Goal: Find contact information: Find contact information

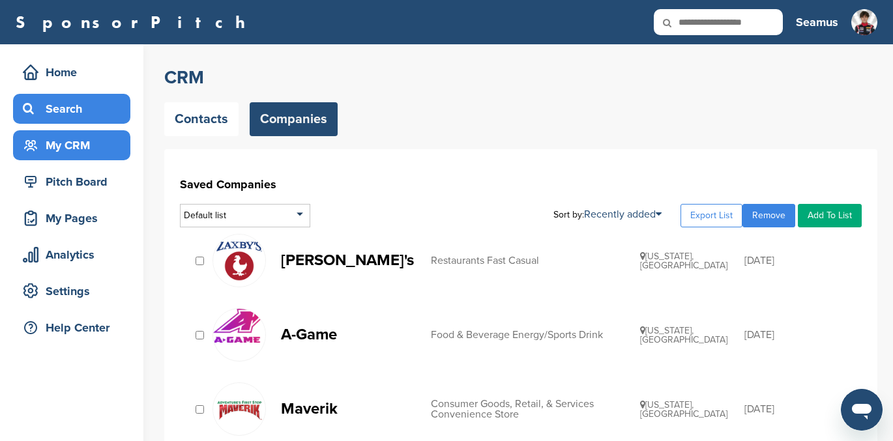
click at [55, 98] on div "Search" at bounding box center [75, 108] width 111 height 23
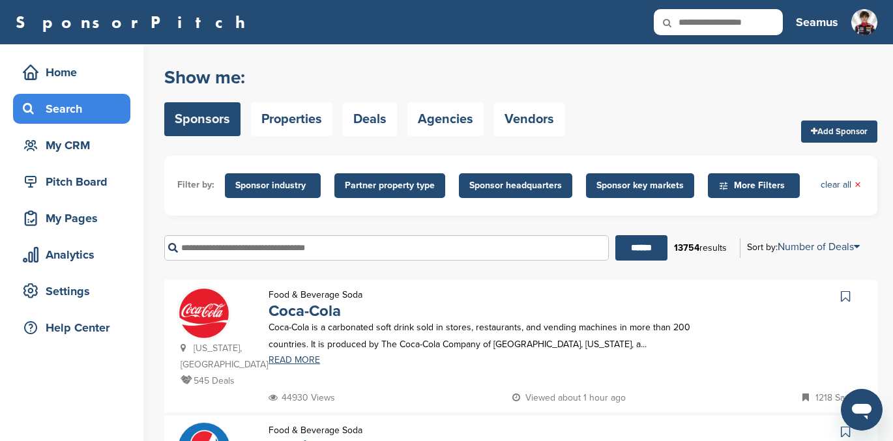
click at [261, 257] on input "text" at bounding box center [386, 247] width 444 height 25
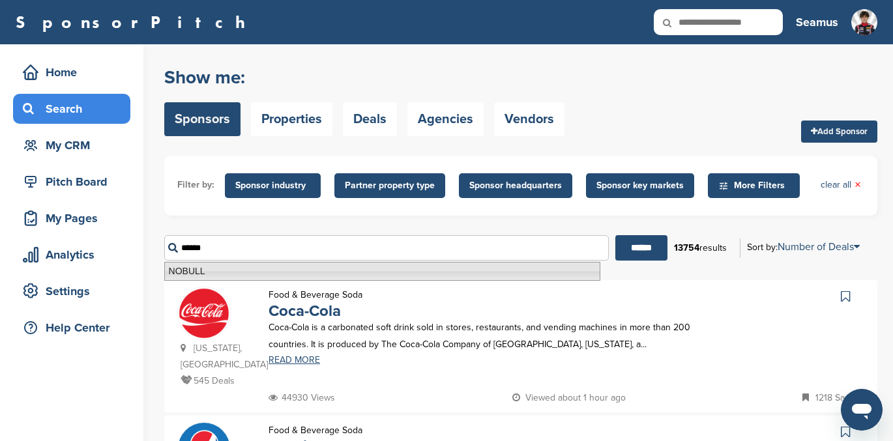
click at [188, 266] on li "NOBULL" at bounding box center [382, 271] width 436 height 19
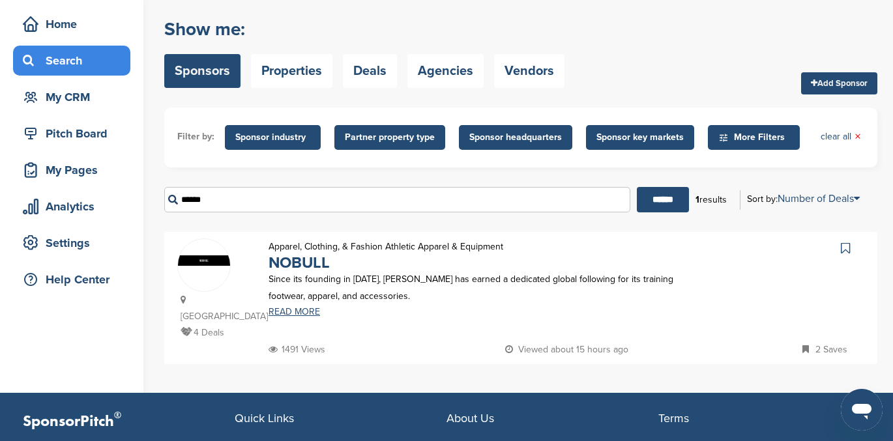
scroll to position [48, 0]
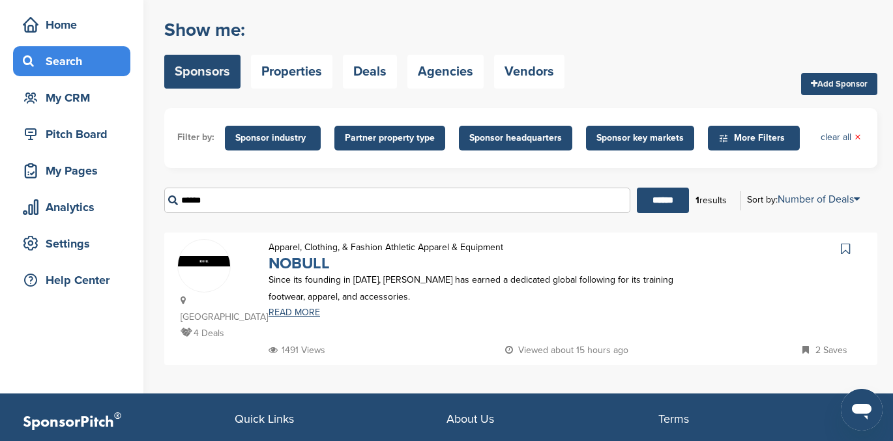
type input "******"
click at [306, 263] on link "NOBULL" at bounding box center [298, 263] width 61 height 19
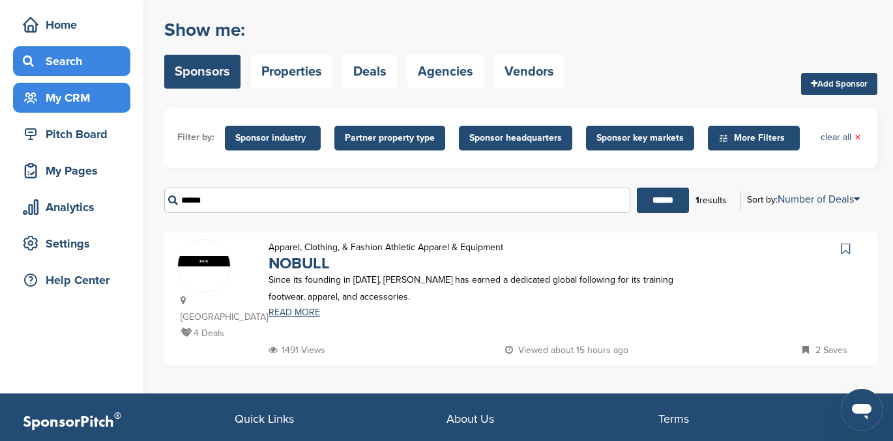
click at [48, 98] on div "My CRM" at bounding box center [75, 97] width 111 height 23
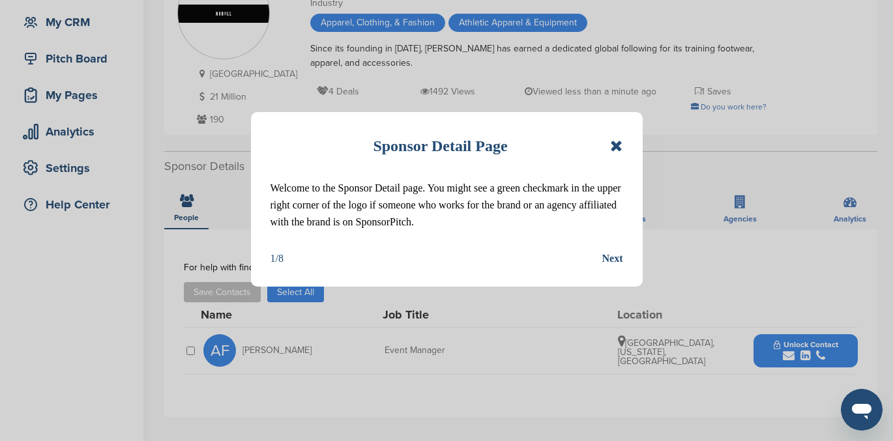
scroll to position [121, 0]
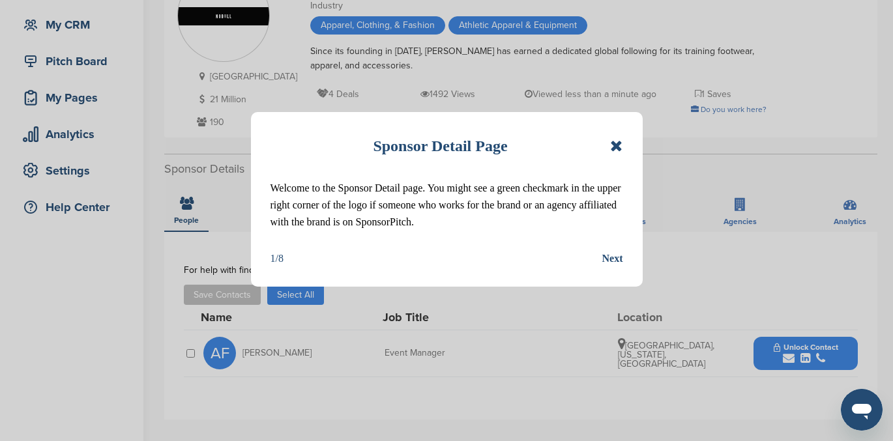
click at [612, 144] on icon at bounding box center [616, 146] width 12 height 16
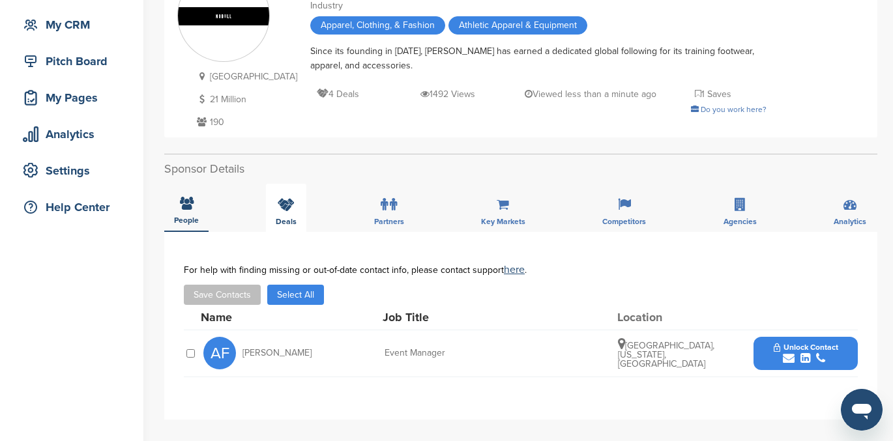
click at [281, 207] on icon at bounding box center [286, 204] width 17 height 13
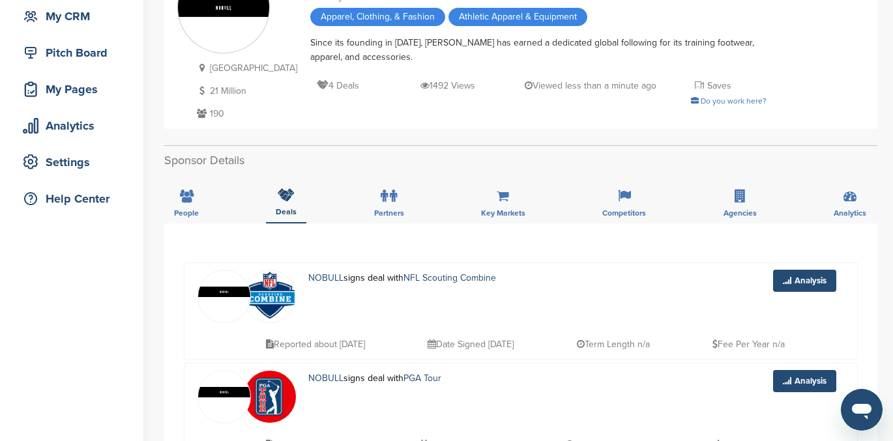
scroll to position [0, 0]
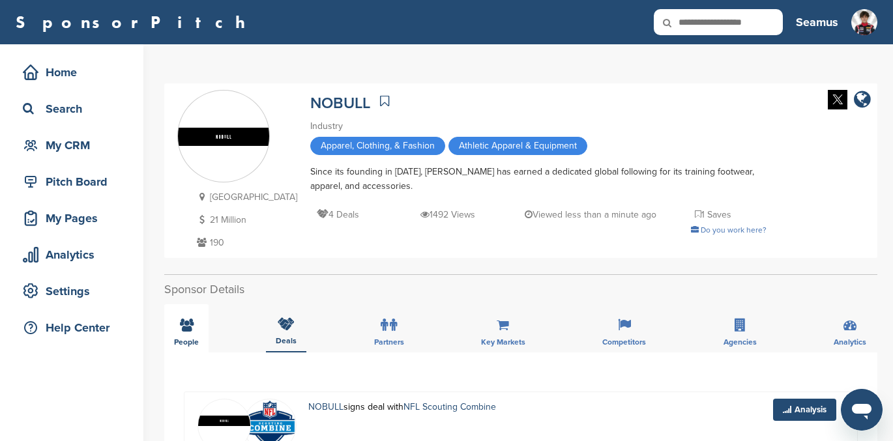
click at [182, 330] on icon at bounding box center [187, 325] width 14 height 13
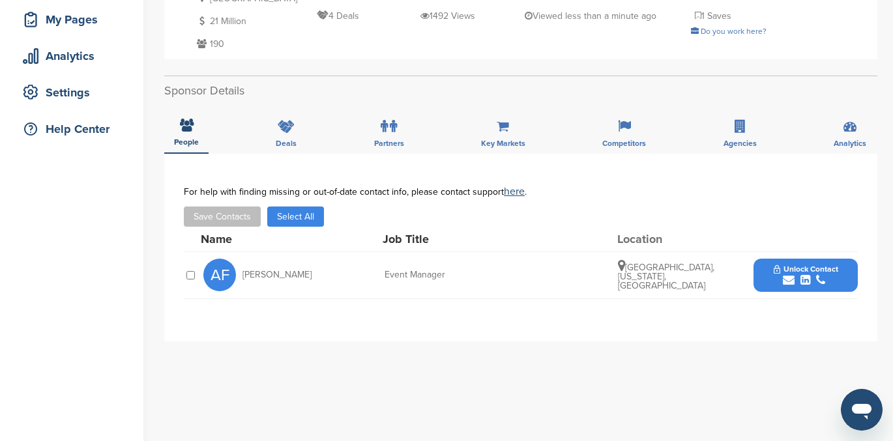
scroll to position [197, 0]
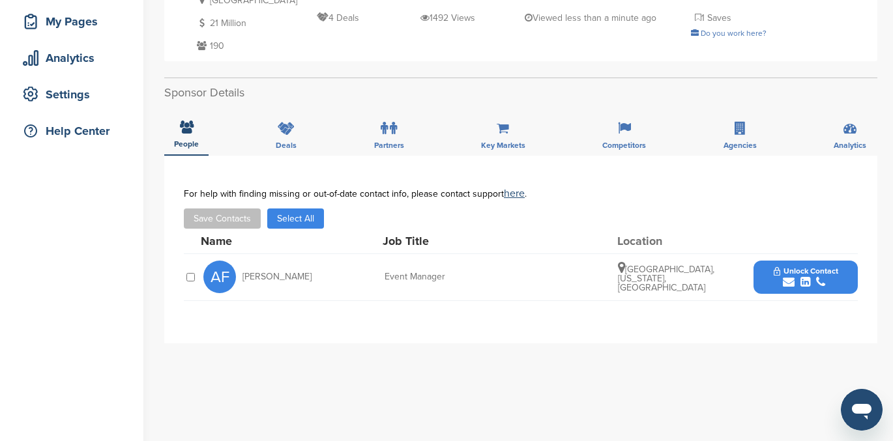
click at [796, 278] on div "submit" at bounding box center [805, 282] width 65 height 12
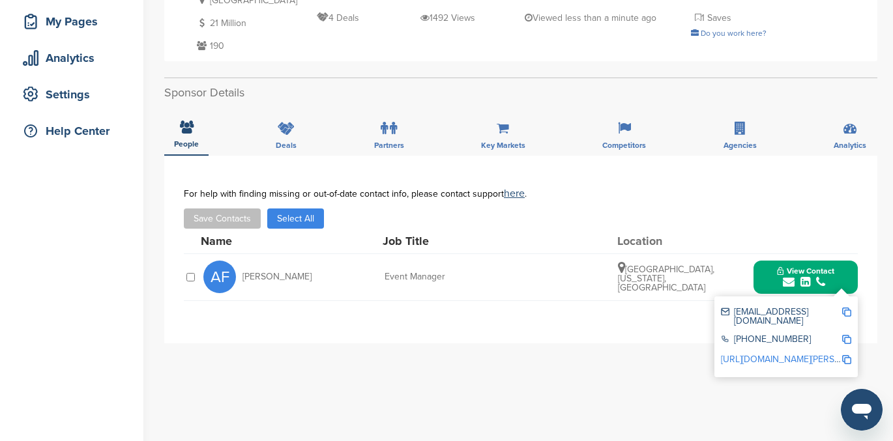
click at [760, 354] on link "[URL][DOMAIN_NAME][PERSON_NAME]" at bounding box center [800, 359] width 159 height 11
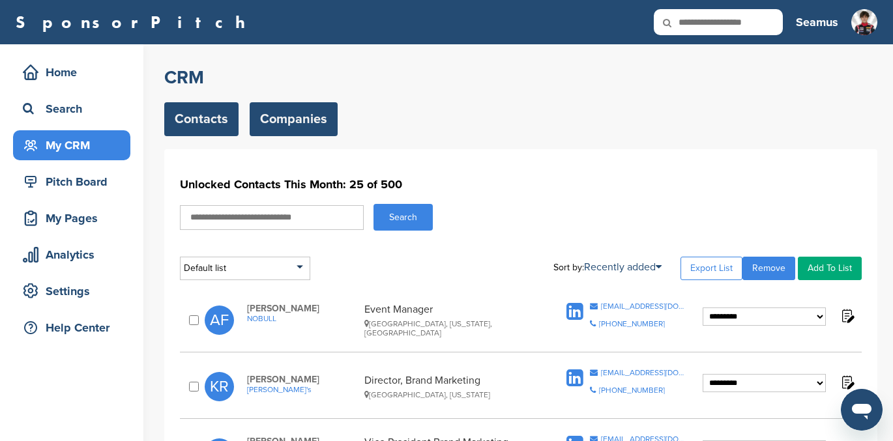
click at [299, 111] on link "Companies" at bounding box center [294, 119] width 88 height 34
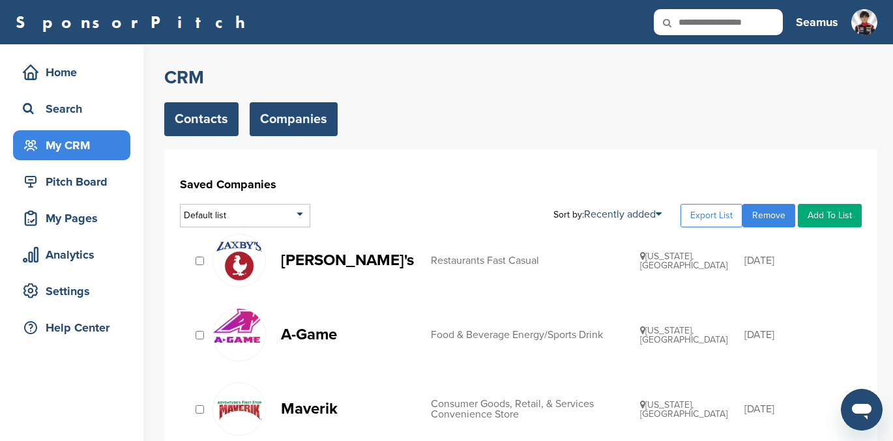
click at [201, 107] on link "Contacts" at bounding box center [201, 119] width 74 height 34
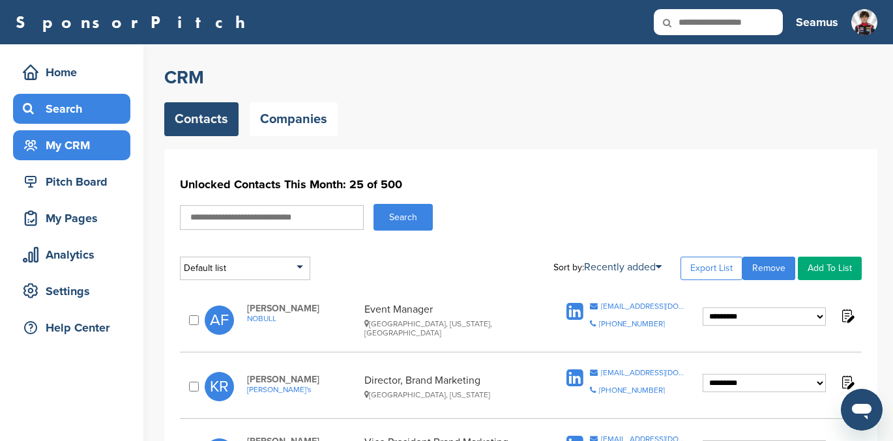
click at [54, 104] on div "Search" at bounding box center [75, 108] width 111 height 23
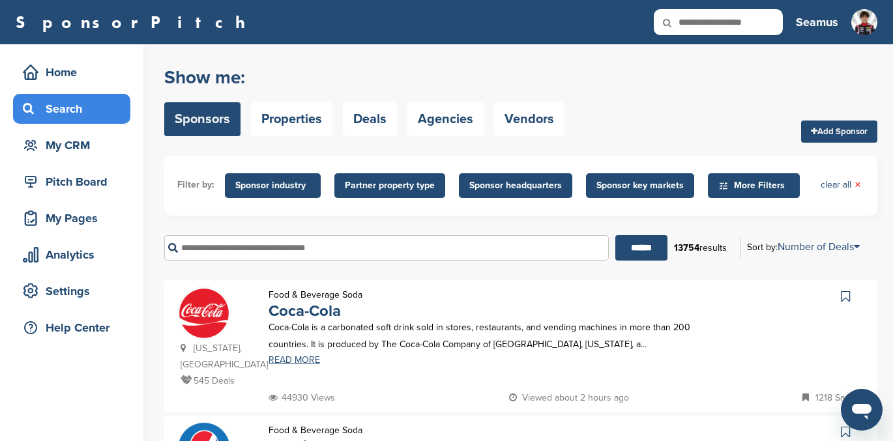
click at [220, 250] on input "text" at bounding box center [386, 247] width 444 height 25
type input "*"
